Goal: Task Accomplishment & Management: Complete application form

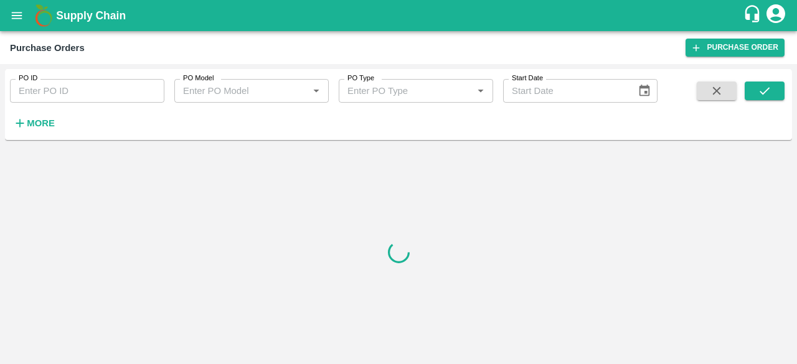
click at [773, 17] on icon "account of current user" at bounding box center [775, 13] width 22 height 22
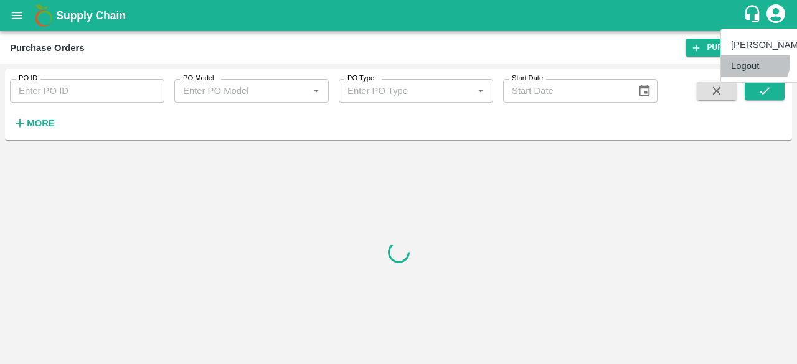
click at [752, 62] on li "Logout" at bounding box center [769, 65] width 96 height 21
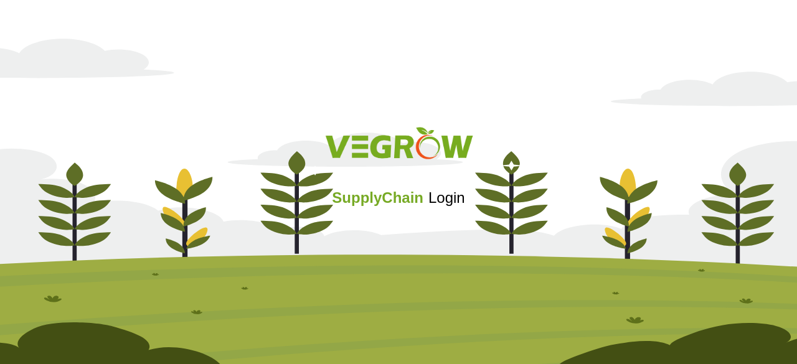
click at [447, 202] on span "Login" at bounding box center [446, 197] width 37 height 17
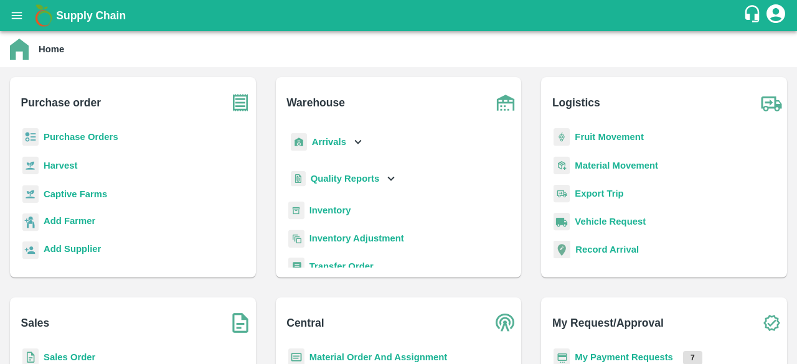
click at [63, 138] on b "Purchase Orders" at bounding box center [81, 137] width 75 height 10
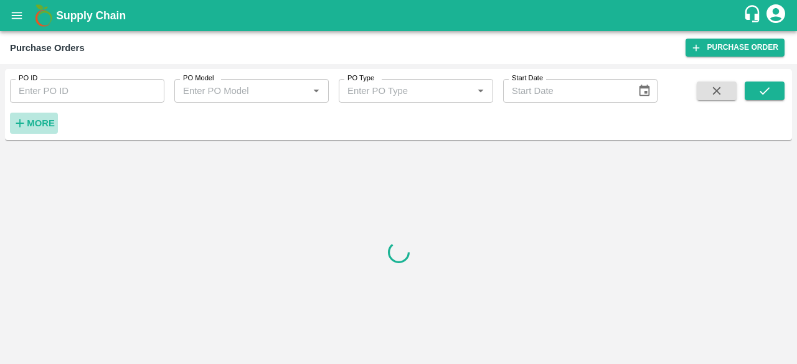
click at [55, 121] on button "More" at bounding box center [34, 123] width 48 height 21
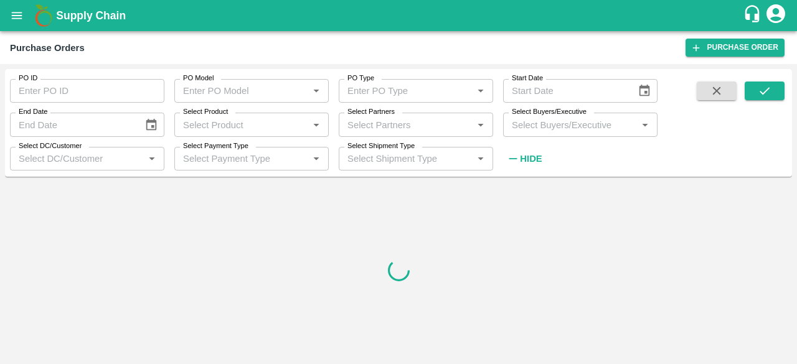
click at [364, 121] on input "Select Partners" at bounding box center [405, 124] width 126 height 16
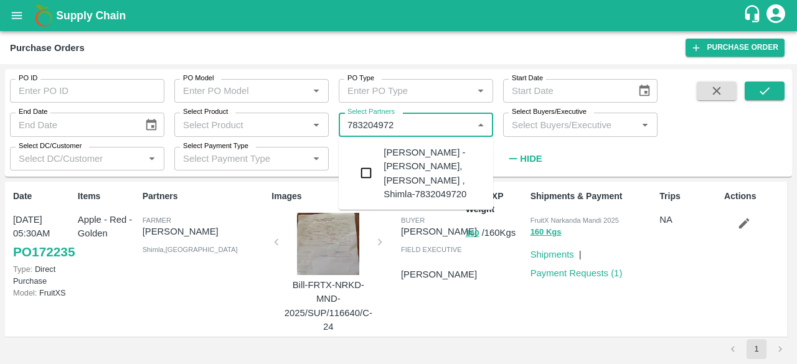
type input "7832049720"
click at [369, 170] on input "checkbox" at bounding box center [366, 173] width 25 height 25
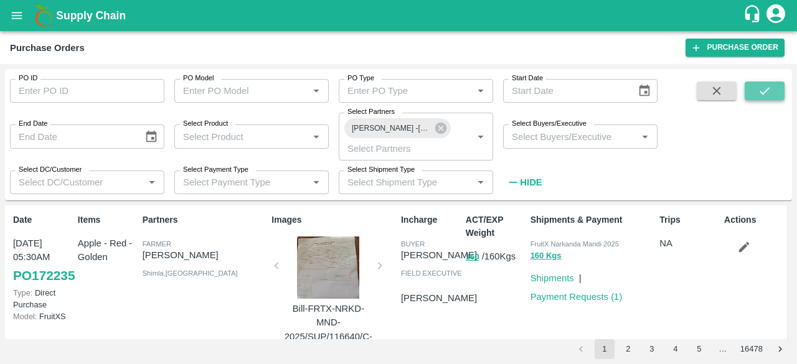
click at [760, 96] on icon "submit" at bounding box center [765, 91] width 14 height 14
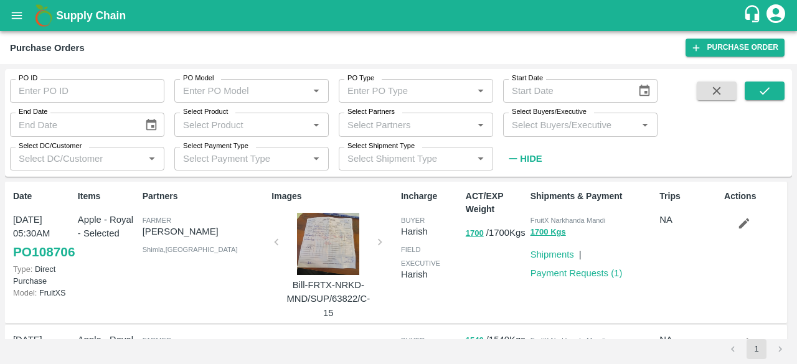
click at [326, 251] on div at bounding box center [327, 244] width 93 height 62
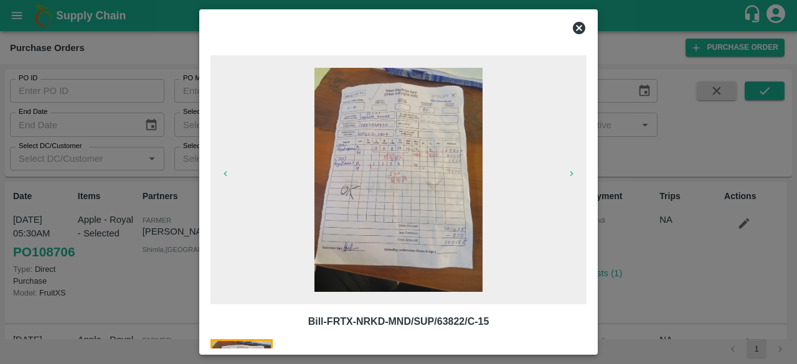
click at [579, 26] on icon at bounding box center [579, 28] width 12 height 12
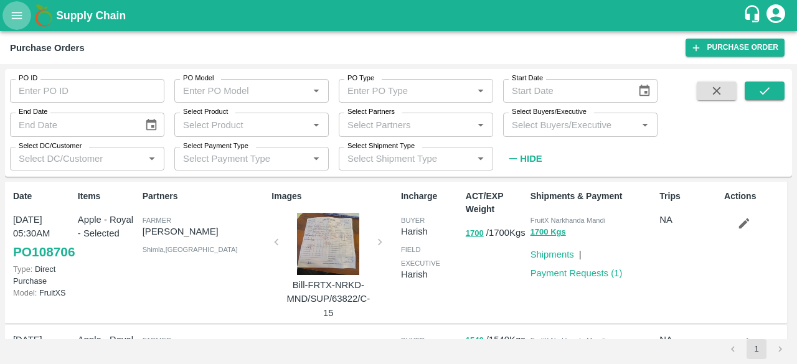
click at [12, 13] on icon "open drawer" at bounding box center [17, 16] width 14 height 14
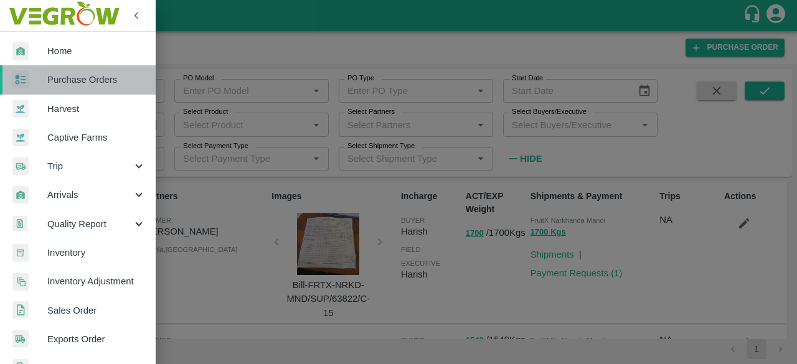
click at [80, 79] on span "Purchase Orders" at bounding box center [96, 80] width 98 height 14
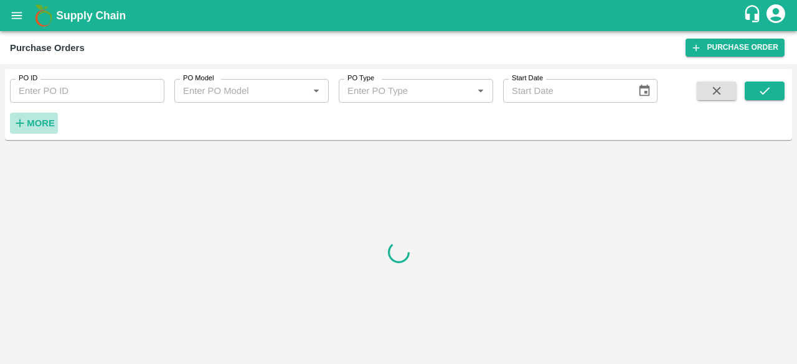
click at [34, 133] on button "More" at bounding box center [34, 123] width 48 height 21
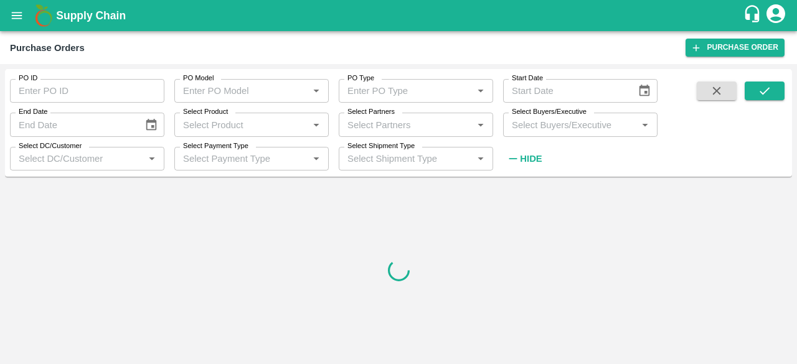
type input "DD/MM/YYYY"
click at [541, 92] on input "DD/MM/YYYY" at bounding box center [565, 91] width 124 height 24
click at [645, 94] on icon "Choose date" at bounding box center [644, 91] width 14 height 14
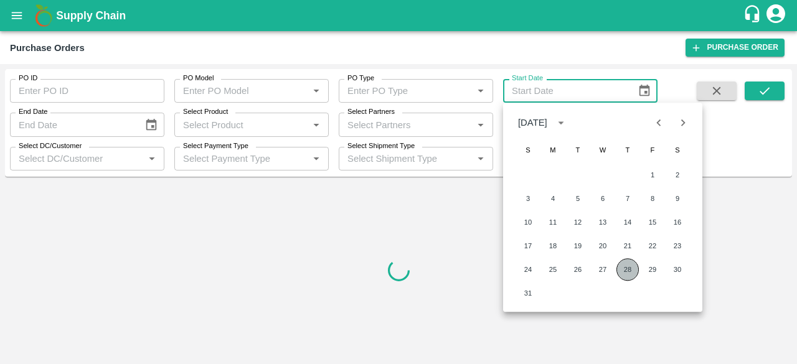
click at [627, 275] on button "28" at bounding box center [627, 269] width 22 height 22
type input "[DATE]"
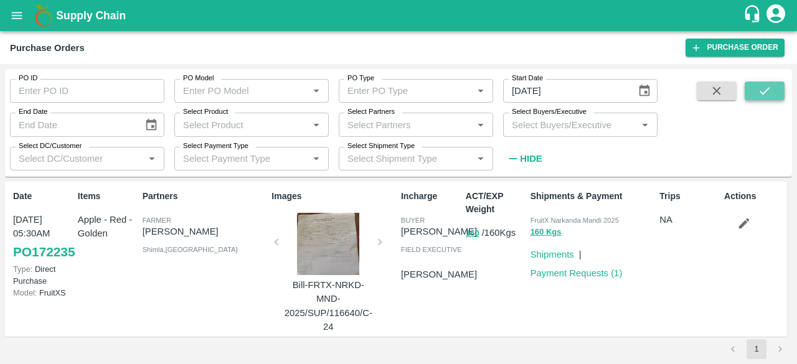
click at [766, 96] on icon "submit" at bounding box center [765, 91] width 14 height 14
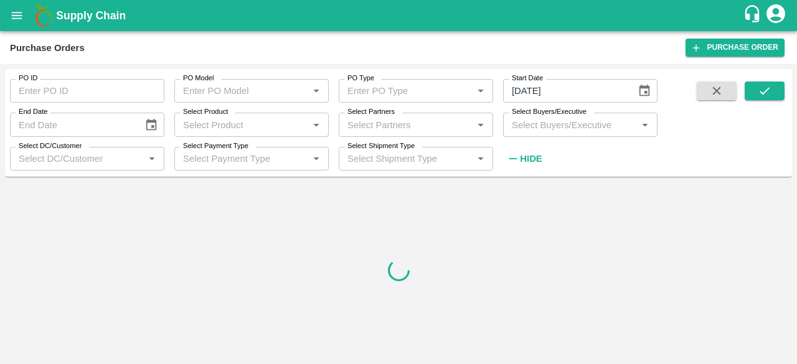
click at [415, 133] on div "Select Partners   *" at bounding box center [416, 125] width 154 height 24
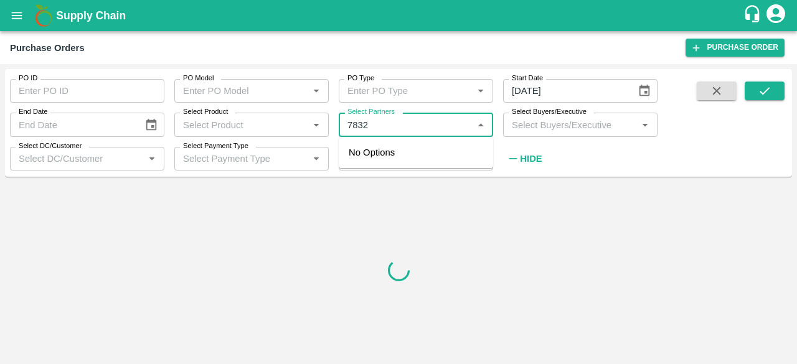
type input "78320"
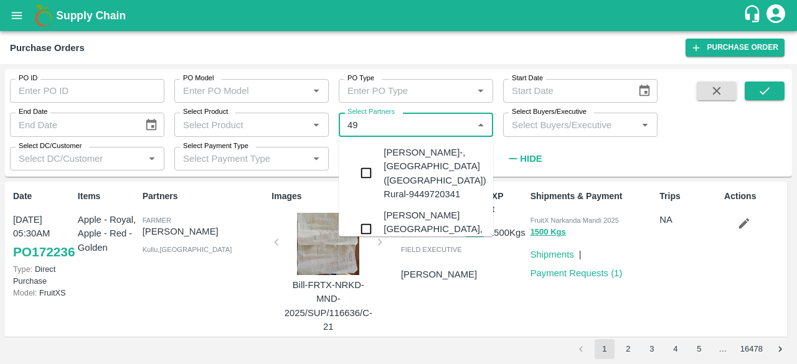
type input "4"
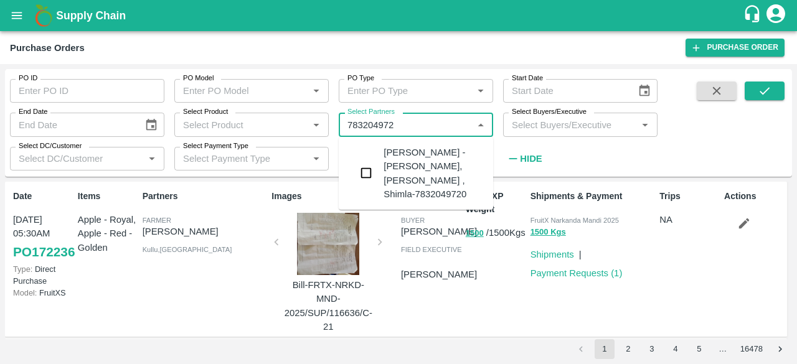
type input "7832049720"
click at [362, 164] on input "checkbox" at bounding box center [366, 173] width 25 height 25
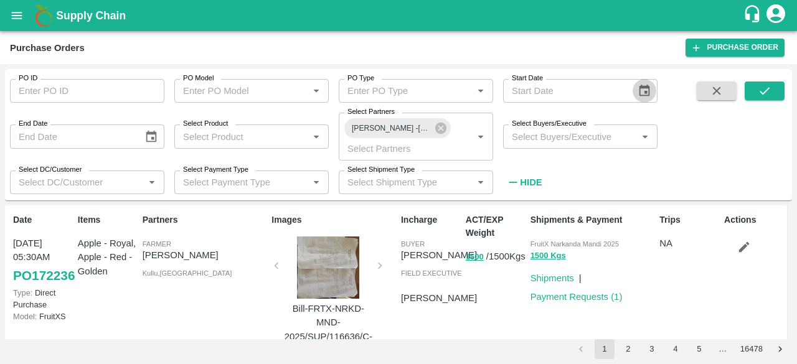
click at [642, 87] on icon "Choose date" at bounding box center [644, 91] width 11 height 12
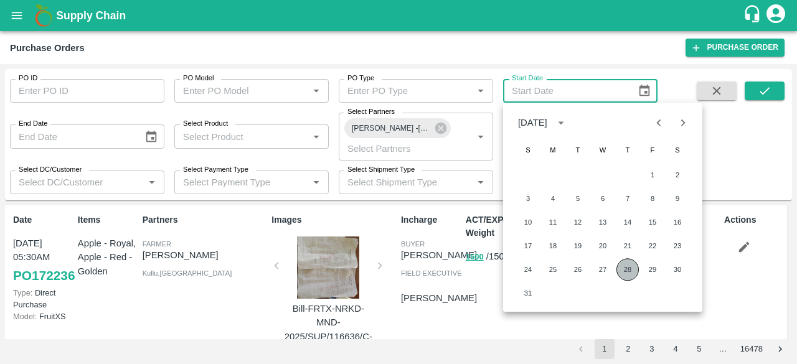
click at [624, 270] on button "28" at bounding box center [627, 269] width 22 height 22
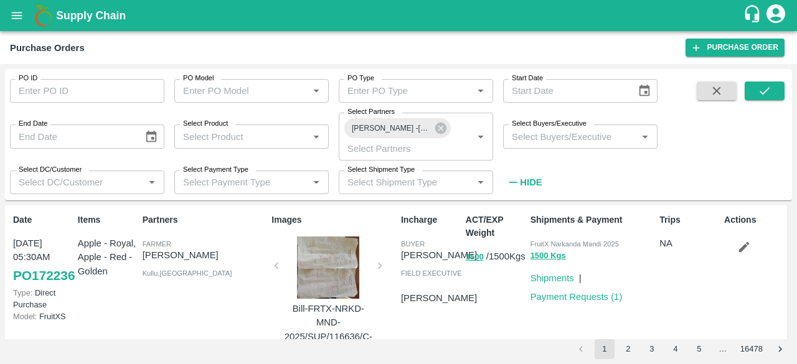
type input "[DATE]"
click at [764, 95] on icon "submit" at bounding box center [765, 91] width 14 height 14
